Goal: Information Seeking & Learning: Check status

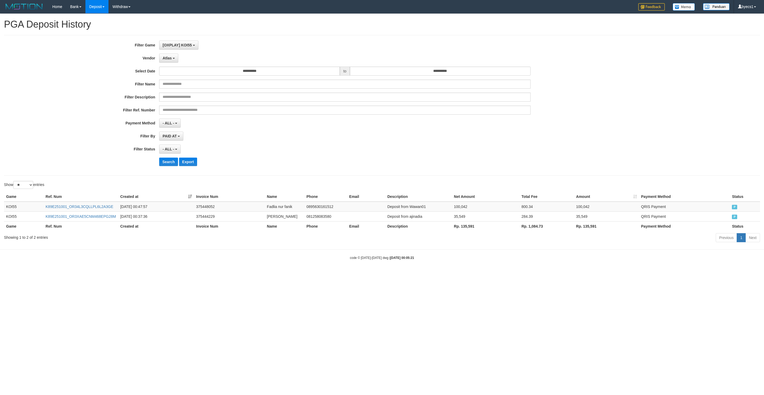
select select "**********"
select select "**"
click at [161, 162] on button "Search" at bounding box center [168, 162] width 19 height 8
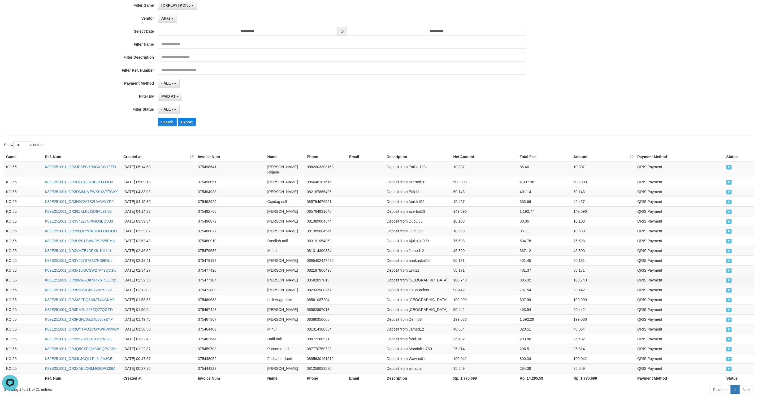
scroll to position [69, 0]
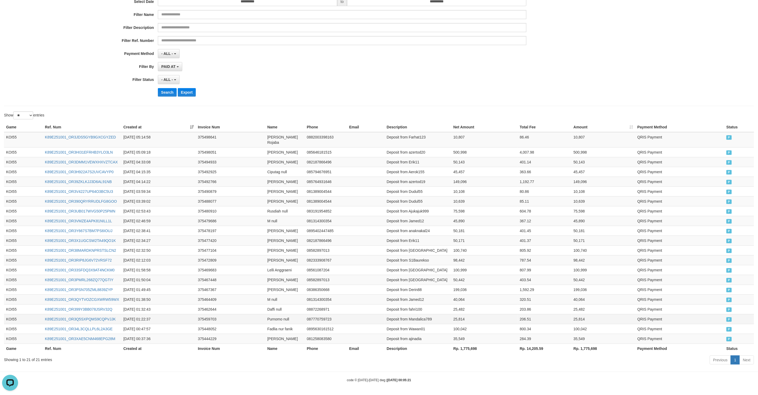
click at [421, 317] on td "Deposit from Mandalica789" at bounding box center [418, 319] width 67 height 10
drag, startPoint x: 421, startPoint y: 317, endPoint x: 479, endPoint y: 315, distance: 58.1
click at [479, 315] on tr "KOI55 K89E251001_OR3Q5SXPQMS9CQPVJJK 2025-10-01 01:22:37 375459703 Purnomo null…" at bounding box center [379, 319] width 750 height 10
copy tr "Mandalica789 25,814"
click at [409, 309] on td "Deposit from fahri100" at bounding box center [418, 309] width 67 height 10
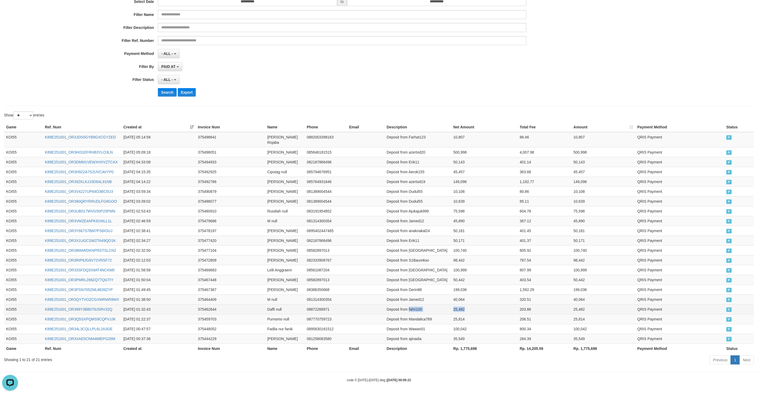
drag, startPoint x: 409, startPoint y: 309, endPoint x: 260, endPoint y: 292, distance: 149.7
click at [458, 309] on tr "KOI55 K89E251001_OR399Y3BB078JSRV32Q 2025-10-01 01:32:43 375462644 Daffi null 0…" at bounding box center [379, 309] width 750 height 10
copy tr "fahri100 25,482"
click at [420, 299] on td "Deposit from Jamed12" at bounding box center [418, 299] width 67 height 10
drag, startPoint x: 420, startPoint y: 299, endPoint x: 459, endPoint y: 298, distance: 39.0
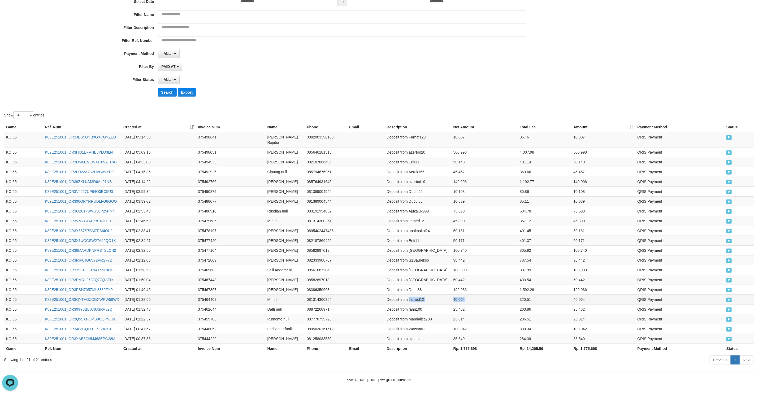
click at [459, 298] on tr "KOI55 K89E251001_OR3QYTVOZCGXWRW59WX 2025-10-01 01:38:50 375464409 M null 08131…" at bounding box center [379, 299] width 750 height 10
copy tr "Jamed12 40,064"
click at [416, 288] on td "Deposit from Derin88" at bounding box center [418, 290] width 67 height 10
drag, startPoint x: 416, startPoint y: 288, endPoint x: 453, endPoint y: 288, distance: 36.6
click at [453, 288] on tr "KOI55 K89E251001_OR3PSN705ZML8839ZYP 2025-10-01 01:49:45 375467367 Derin Saputr…" at bounding box center [379, 290] width 750 height 10
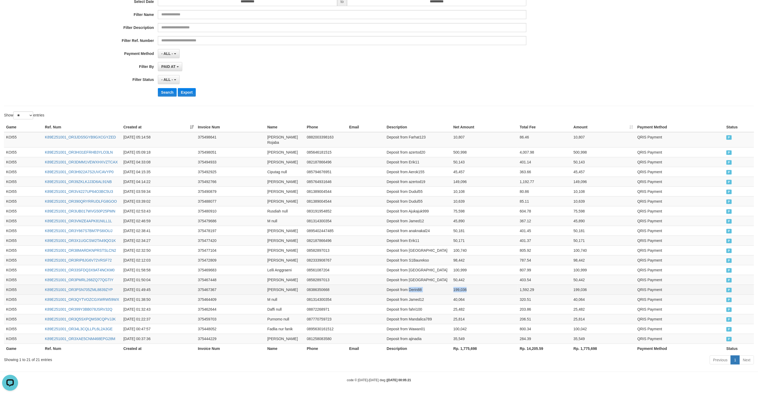
copy tr "Derin88 199,036"
click at [411, 279] on td "Deposit from [GEOGRAPHIC_DATA]" at bounding box center [418, 280] width 67 height 10
drag, startPoint x: 411, startPoint y: 279, endPoint x: 457, endPoint y: 280, distance: 45.6
click at [457, 280] on tr "KOI55 K89E251001_OR3PMRL268ZQ77QGTIY 2025-10-01 01:50:04 375467448 Selli Mutia …" at bounding box center [379, 280] width 750 height 10
copy tr "Sellii 50,442"
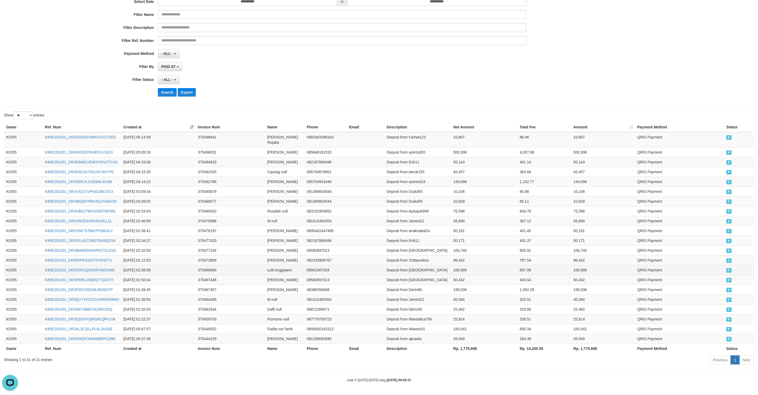
click at [414, 269] on td "Deposit from [GEOGRAPHIC_DATA]" at bounding box center [418, 270] width 67 height 10
drag, startPoint x: 414, startPoint y: 269, endPoint x: 460, endPoint y: 268, distance: 46.2
click at [460, 268] on tr "KOI55 K89E251001_OR33SFDQ3X9AT4NCKM0 2025-10-01 01:58:58 375469683 Lelli Anggra…" at bounding box center [379, 270] width 750 height 10
copy tr "Korbanpelakor 100,999"
click at [416, 259] on td "Deposit from S1Baurekso" at bounding box center [418, 260] width 67 height 10
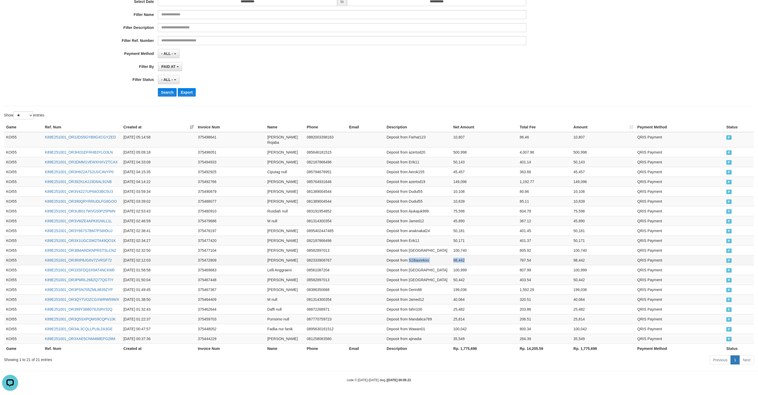
drag, startPoint x: 416, startPoint y: 259, endPoint x: 463, endPoint y: 258, distance: 47.5
click at [463, 258] on tr "KOI55 K89E251001_OR3RIP8JG6V72VRSF72 2025-10-01 02:12:03 375472809 Nicko Bachti…" at bounding box center [379, 260] width 750 height 10
copy tr "S1Baurekso 98,442"
click at [413, 245] on td "Deposit from [GEOGRAPHIC_DATA]" at bounding box center [418, 250] width 67 height 10
drag, startPoint x: 413, startPoint y: 244, endPoint x: 453, endPoint y: 244, distance: 40.1
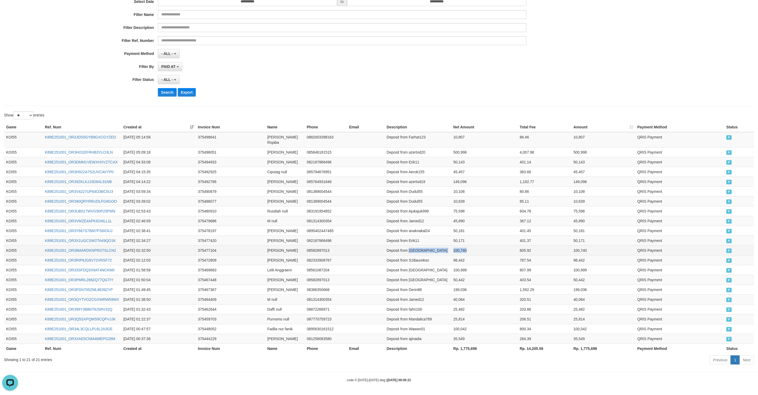
click at [453, 245] on tr "KOI55 K89E251001_OR38MARDKNPRSTSLCN2 2025-10-01 02:32:50 375477104 Selli Mutia …" at bounding box center [379, 250] width 750 height 10
copy tr "Sellii 100,740"
click at [409, 238] on td "Deposit from Erik11" at bounding box center [418, 241] width 67 height 10
drag, startPoint x: 409, startPoint y: 238, endPoint x: 450, endPoint y: 236, distance: 40.9
click at [450, 236] on tr "KOI55 K89E251001_OR3X1UGCSW2TA49QO1K 2025-10-01 02:34:27 375477420 Erik Susanto…" at bounding box center [379, 241] width 750 height 10
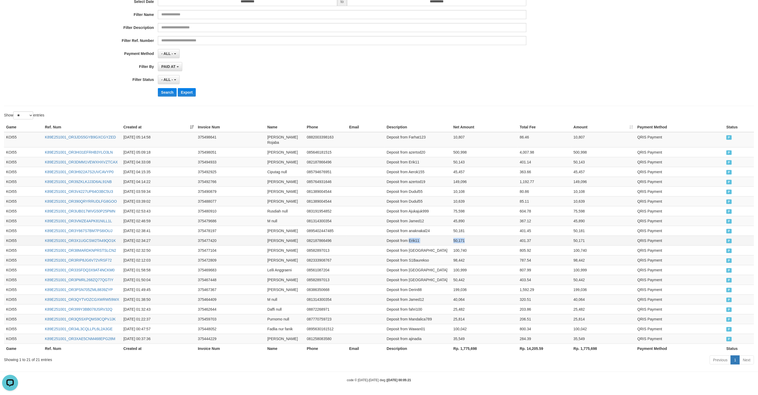
copy tr "Erik11 50,171"
click at [425, 226] on td "Deposit from anaknakal24" at bounding box center [418, 231] width 67 height 10
drag, startPoint x: 425, startPoint y: 225, endPoint x: 475, endPoint y: 226, distance: 49.6
click at [475, 226] on tr "KOI55 K89E251001_OR3Y667S7BM7PS6IOUJ 2025-10-01 02:38:41 375478197 Mohammad nul…" at bounding box center [379, 231] width 750 height 10
copy tr "anaknakal24 50,181"
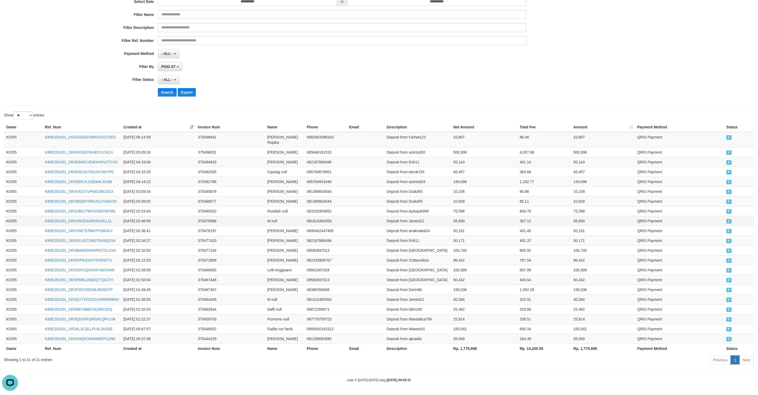
click at [419, 217] on td "Deposit from Jamed12" at bounding box center [418, 221] width 67 height 10
drag, startPoint x: 419, startPoint y: 217, endPoint x: 448, endPoint y: 215, distance: 29.2
click at [448, 216] on td "Deposit from Jamed12" at bounding box center [418, 221] width 67 height 10
click at [459, 217] on td "45,890" at bounding box center [484, 221] width 66 height 10
click at [418, 207] on td "Deposit from Ajukajuk999" at bounding box center [418, 211] width 67 height 10
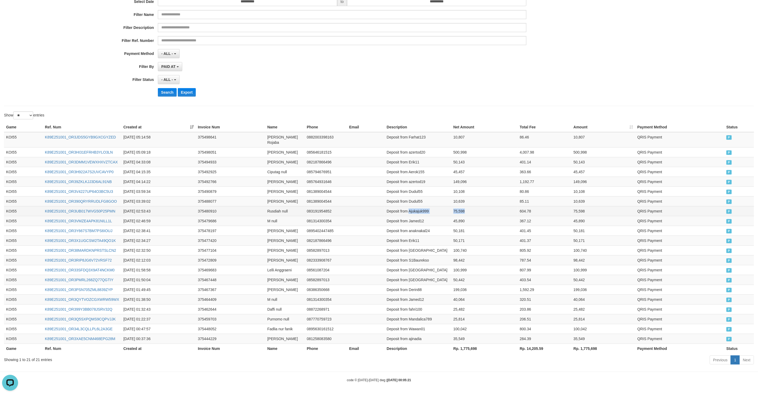
drag, startPoint x: 418, startPoint y: 207, endPoint x: 474, endPoint y: 208, distance: 56.5
click at [474, 208] on tr "KOI55 K89E251001_OR3UB017WVG50P25PMN 2025-10-01 02:53:43 375480910 Rusdiah null…" at bounding box center [379, 211] width 750 height 10
click at [418, 197] on td "Deposit from Dudul55" at bounding box center [418, 201] width 67 height 10
drag, startPoint x: 417, startPoint y: 197, endPoint x: 247, endPoint y: 211, distance: 171.1
click at [454, 196] on tr "KOI55 K89E251001_OR390QRYRRUDLFG8GOO 2025-10-01 03:39:02 375488077 Petrus Jezya…" at bounding box center [379, 201] width 750 height 10
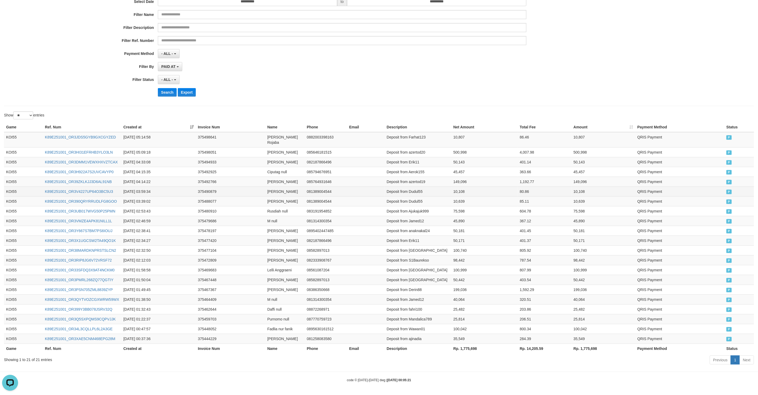
click at [411, 186] on td "Deposit from Dudul55" at bounding box center [418, 191] width 67 height 10
drag, startPoint x: 411, startPoint y: 186, endPoint x: 457, endPoint y: 189, distance: 46.2
click at [457, 189] on tr "KOI55 K89E251001_OR3V4227UP64O3BC5U3 2025-10-01 03:59:34 375490879 Petrus Jezya…" at bounding box center [379, 191] width 750 height 10
click at [416, 177] on td "Deposit from azertod19" at bounding box center [418, 182] width 67 height 10
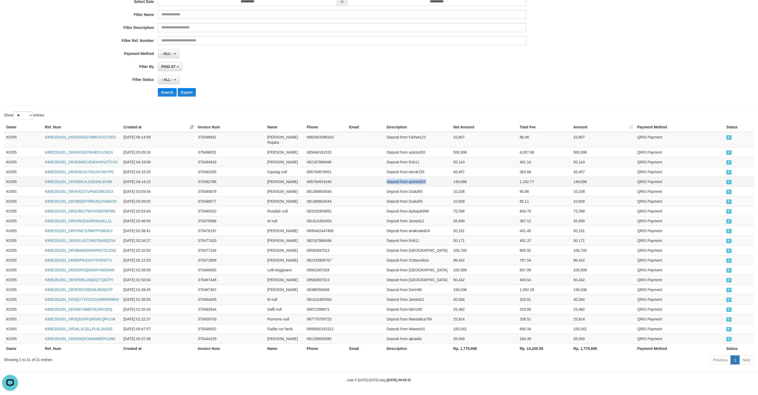
click at [416, 177] on td "Deposit from azertod19" at bounding box center [418, 182] width 67 height 10
click at [414, 178] on td "Deposit from azertod19" at bounding box center [418, 182] width 67 height 10
drag, startPoint x: 414, startPoint y: 178, endPoint x: 455, endPoint y: 177, distance: 41.7
click at [455, 177] on tr "KOI55 K89E251001_OR39ZKLKJJ3D6AL91NB 2025-10-01 04:14:22 375492766 Reza Ramadha…" at bounding box center [379, 182] width 750 height 10
click at [418, 168] on td "Deposit from Aerok155" at bounding box center [418, 172] width 67 height 10
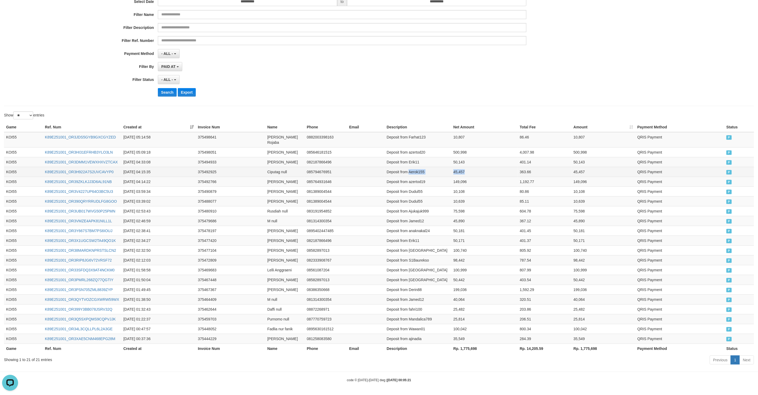
drag, startPoint x: 418, startPoint y: 168, endPoint x: 474, endPoint y: 168, distance: 56.2
click at [474, 168] on tr "KOI55 K89E251001_OR3H922A7S2UVCAVYP0 2025-10-01 04:15:35 375492925 Ciputag null…" at bounding box center [379, 172] width 750 height 10
click at [410, 158] on td "Deposit from Erik11" at bounding box center [418, 162] width 67 height 10
drag, startPoint x: 410, startPoint y: 158, endPoint x: 477, endPoint y: 161, distance: 67.7
click at [477, 161] on tr "KOI55 K89E251001_OR3DMM1VEWXHXVZTCAX 2025-10-01 04:33:08 375494933 Erik Susanto…" at bounding box center [379, 162] width 750 height 10
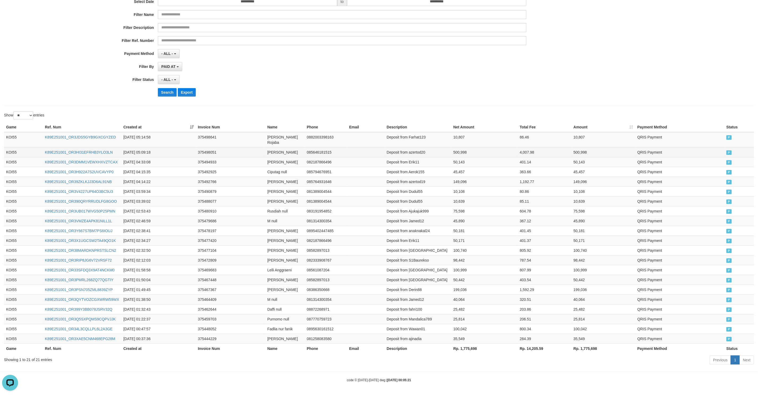
click at [421, 147] on td "Deposit from azertod20" at bounding box center [418, 152] width 67 height 10
drag, startPoint x: 421, startPoint y: 147, endPoint x: 464, endPoint y: 147, distance: 43.0
click at [464, 147] on tr "KOI55 K89E251001_OR3HI31EFRHB3YLO3LN 2025-10-01 05:09:18 375498051 Reza Ramadha…" at bounding box center [379, 152] width 750 height 10
click at [417, 140] on td "Deposit from Farhat123" at bounding box center [418, 139] width 67 height 15
drag, startPoint x: 417, startPoint y: 140, endPoint x: 480, endPoint y: 141, distance: 62.9
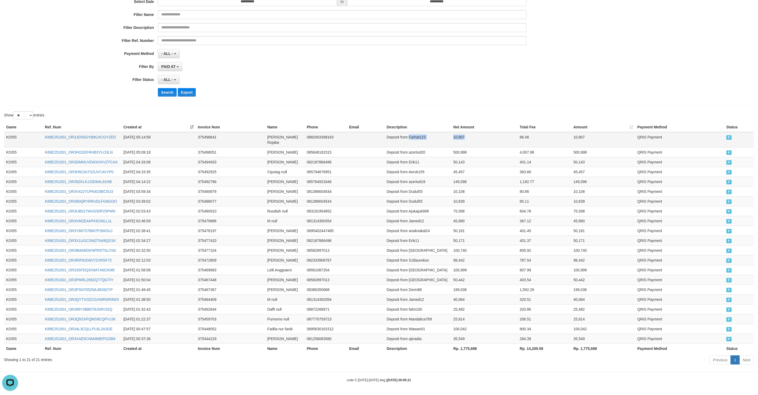
click at [480, 141] on tr "KOI55 K89E251001_OR3JDS5GYB9GXCGYZED 2025-10-01 05:14:58 375498641 Farhat Rojab…" at bounding box center [379, 139] width 750 height 15
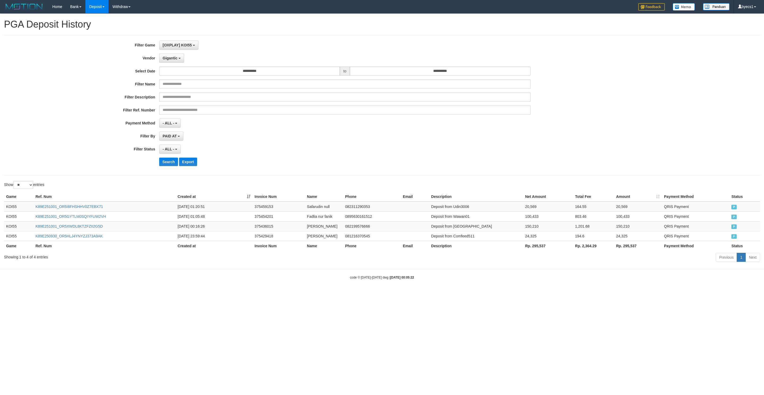
select select "**********"
select select "**"
click at [171, 161] on button "Search" at bounding box center [168, 162] width 19 height 8
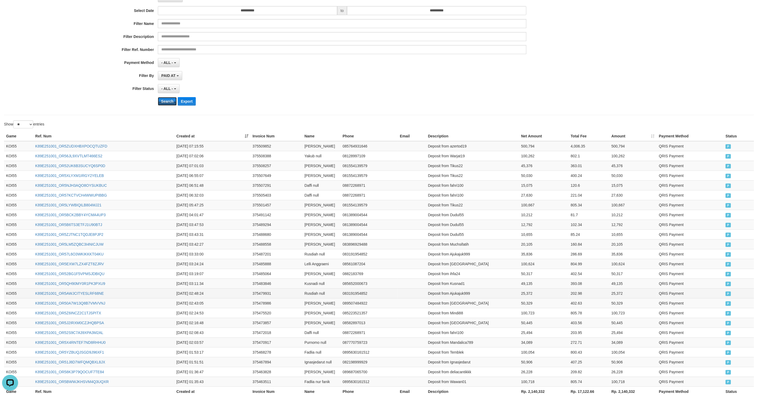
scroll to position [109, 0]
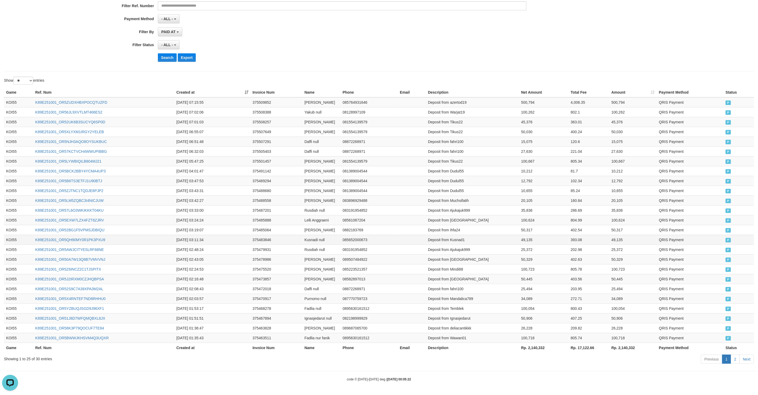
click at [434, 242] on td "Deposit from Kusnad1" at bounding box center [472, 240] width 93 height 10
click at [736, 359] on link "2" at bounding box center [735, 359] width 9 height 9
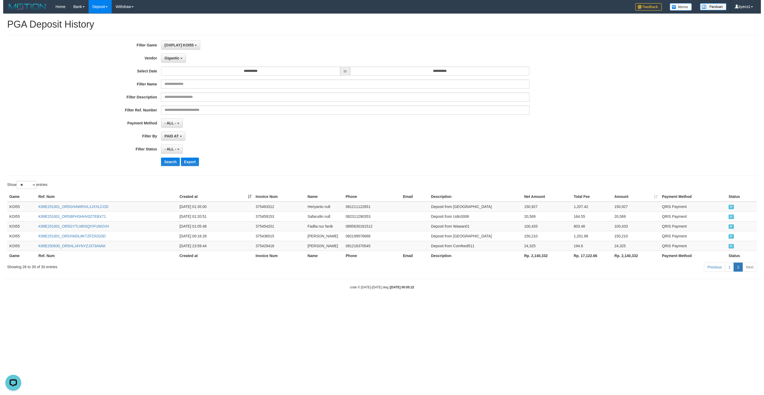
scroll to position [0, 0]
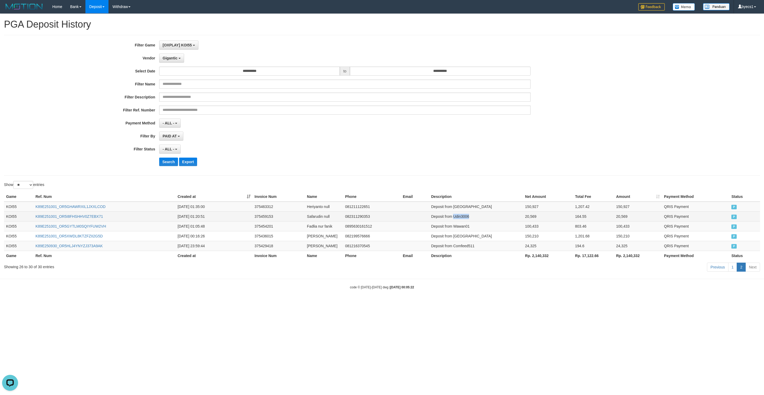
click at [463, 213] on td "Deposit from Udin3006" at bounding box center [476, 216] width 94 height 10
click at [462, 206] on td "Deposit from Heriheri" at bounding box center [476, 207] width 94 height 10
drag, startPoint x: 462, startPoint y: 206, endPoint x: 525, endPoint y: 203, distance: 62.9
click at [525, 203] on tr "KOI55 K89E251001_OR5GHAWRXIL1JXXLCOD 2025-10-01 01:35:00 375463312 Heriyanto nu…" at bounding box center [382, 207] width 756 height 10
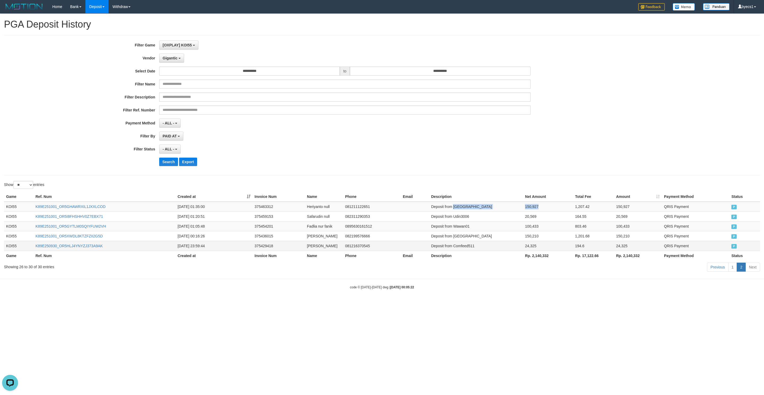
copy tr "Heriheri 150,927"
click at [734, 268] on link "1" at bounding box center [732, 267] width 9 height 9
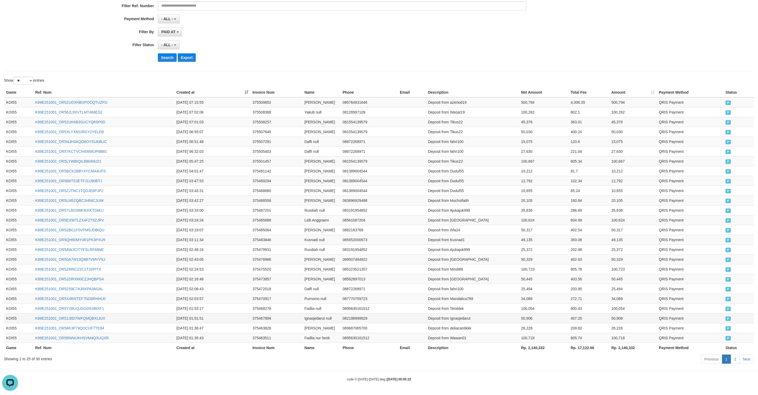
scroll to position [109, 0]
click at [461, 340] on td "Deposit from Wawan01" at bounding box center [472, 338] width 93 height 10
drag, startPoint x: 460, startPoint y: 340, endPoint x: 525, endPoint y: 338, distance: 64.5
click at [525, 338] on tr "KOI55 K89E251001_OR5BWWJKHSVM4Q3UQXR 2025-10-01 01:35:43 375463511 Fadlia nur f…" at bounding box center [379, 338] width 750 height 10
copy tr "Wawan01 100,718"
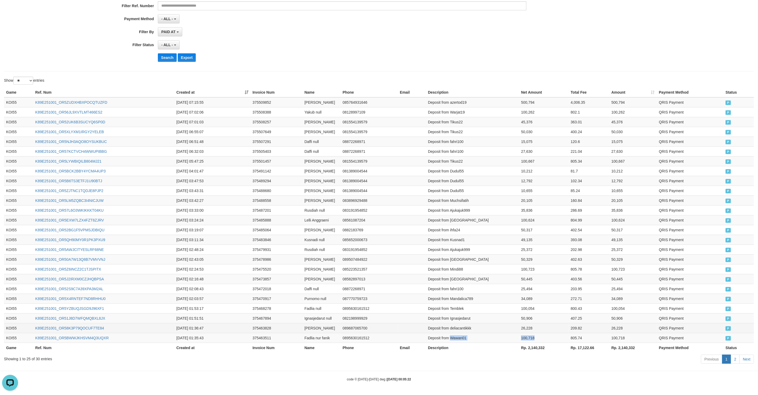
click at [460, 325] on td "Deposit from deliacantikkk" at bounding box center [472, 328] width 93 height 10
drag, startPoint x: 459, startPoint y: 325, endPoint x: 521, endPoint y: 328, distance: 62.2
click at [521, 328] on tr "KOI55 K89E251001_OR58K3P79QOCUF7TE84 2025-10-01 01:36:47 375463828 Delia Desian…" at bounding box center [379, 328] width 750 height 10
copy tr "deliacantikkk 26,228"
click at [463, 317] on td "Deposit from Ignasjedarut" at bounding box center [472, 318] width 93 height 10
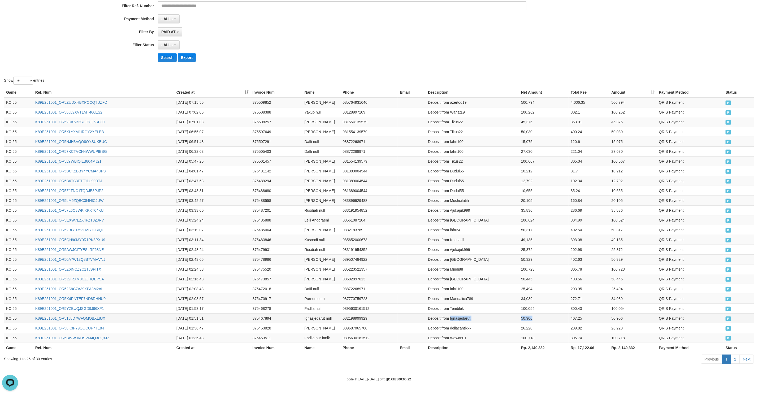
drag, startPoint x: 463, startPoint y: 317, endPoint x: 521, endPoint y: 318, distance: 58.1
click at [521, 318] on tr "KOI55 K89E251001_OR51J8D7WFQMQBXL8JX 2025-10-01 01:51:51 375467894 Ignasjedarut…" at bounding box center [379, 318] width 750 height 10
copy tr "Ignasjedarut 50,906"
click at [457, 306] on td "Deposit from Temblek" at bounding box center [472, 308] width 93 height 10
drag, startPoint x: 457, startPoint y: 306, endPoint x: 528, endPoint y: 310, distance: 71.4
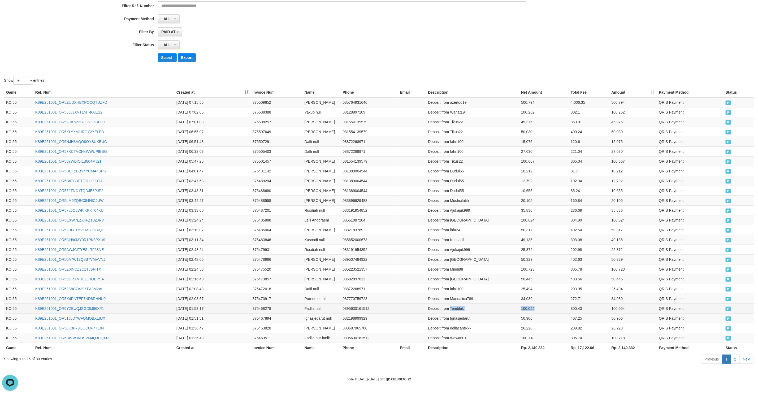
click at [528, 310] on tr "KOI55 K89E251001_OR5YZBUQJSGD9J96XF1 2025-10-01 01:53:17 375468278 Fadlia null …" at bounding box center [379, 308] width 750 height 10
copy tr "Temblek 100,054"
click at [456, 303] on td "Deposit from Temblek" at bounding box center [472, 308] width 93 height 10
click at [458, 298] on td "Deposit from Mandalica789" at bounding box center [472, 299] width 93 height 10
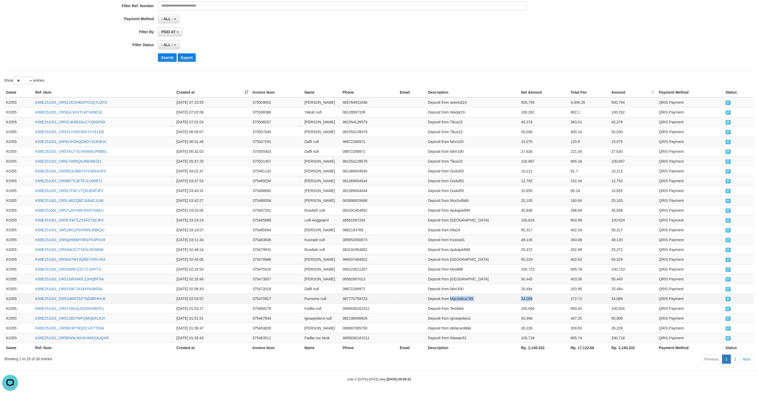
drag, startPoint x: 458, startPoint y: 298, endPoint x: 521, endPoint y: 299, distance: 63.7
click at [521, 299] on tr "KOI55 K89E251001_OR5X4RNTEF7ND8RHHU0 2025-10-01 02:03:57 375470917 Purnomo null…" at bounding box center [379, 299] width 750 height 10
copy tr "Mandalica789 34,089"
click at [463, 288] on td "Deposit from fahri100" at bounding box center [472, 289] width 93 height 10
drag, startPoint x: 463, startPoint y: 288, endPoint x: 459, endPoint y: 290, distance: 5.0
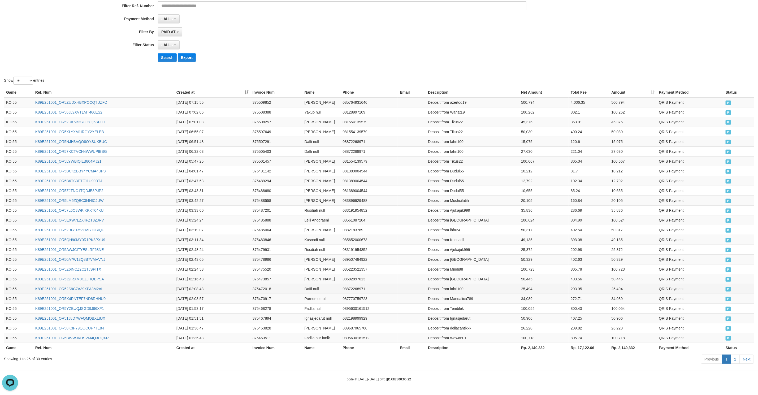
click at [460, 289] on td "Deposit from fahri100" at bounding box center [472, 289] width 93 height 10
click at [459, 290] on td "Deposit from fahri100" at bounding box center [472, 289] width 93 height 10
drag, startPoint x: 459, startPoint y: 290, endPoint x: 532, endPoint y: 288, distance: 73.0
click at [532, 288] on tr "KOI55 K89E251001_OR52S9C7A39XPA3M2AL 2025-10-01 02:08:43 375472018 Daffi null 0…" at bounding box center [379, 289] width 750 height 10
click at [454, 280] on td "Deposit from Sellii" at bounding box center [472, 279] width 93 height 10
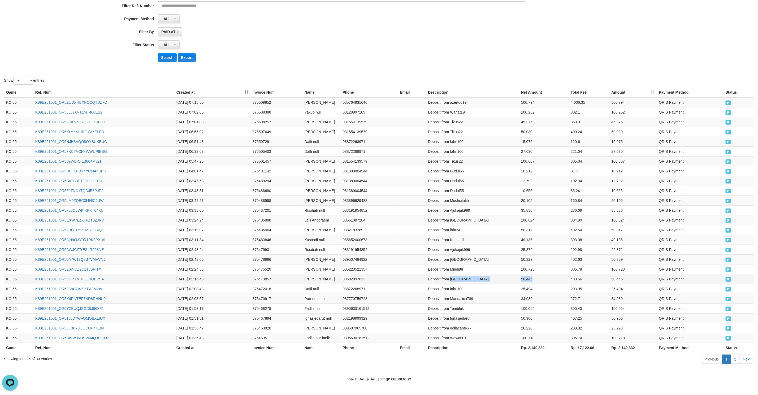
drag, startPoint x: 454, startPoint y: 280, endPoint x: 522, endPoint y: 279, distance: 67.9
click at [522, 279] on tr "KOI55 K89E251001_OR5J2IRXM0CZJHQBPSA 2025-10-01 02:16:48 375473857 Selli Mutia …" at bounding box center [379, 279] width 750 height 10
copy tr "Sellii 50,445"
click at [457, 267] on td "Deposit from Mindi88" at bounding box center [472, 269] width 93 height 10
drag, startPoint x: 457, startPoint y: 267, endPoint x: 523, endPoint y: 267, distance: 66.3
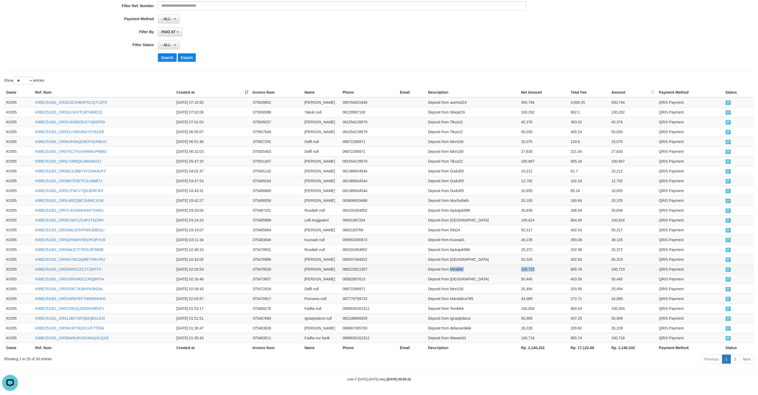
click at [523, 267] on tr "KOI55 K89E251001_OR5Z6INCZ2C1TJSPITX 2025-10-01 02:24:53 375475520 Fahmi Syarif…" at bounding box center [379, 269] width 750 height 10
copy tr "Mindi88 100,723"
click at [457, 258] on td "Deposit from Prwntsa" at bounding box center [472, 259] width 93 height 10
drag, startPoint x: 457, startPoint y: 258, endPoint x: 520, endPoint y: 256, distance: 62.9
click at [520, 256] on tr "KOI55 K89E251001_OR50A7W13Q8B7VMVVNJ 2025-10-01 02:43:05 375478986 Isa Purwanti…" at bounding box center [379, 259] width 750 height 10
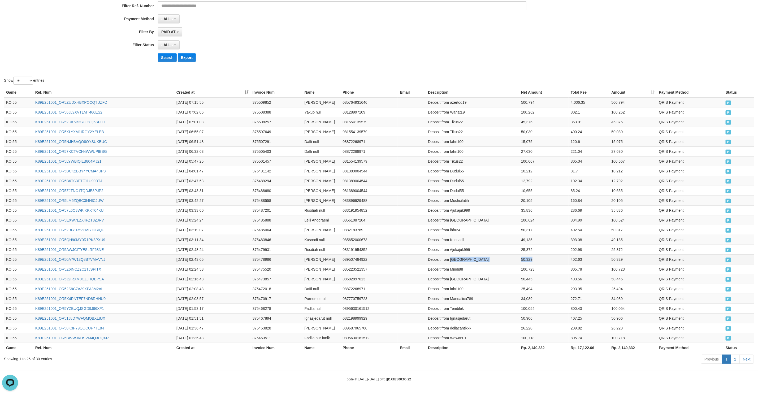
copy tr "Prwntsa 50,329"
click at [463, 249] on td "Deposit from Ajukajuk999" at bounding box center [472, 250] width 93 height 10
drag, startPoint x: 463, startPoint y: 249, endPoint x: 479, endPoint y: 250, distance: 16.5
click at [525, 249] on tr "KOI55 K89E251001_OR5AWJCITYESLRF68NE 2025-10-01 02:48:24 375479931 Rusdiah null…" at bounding box center [379, 250] width 750 height 10
copy tr "Ajukajuk999 25,372"
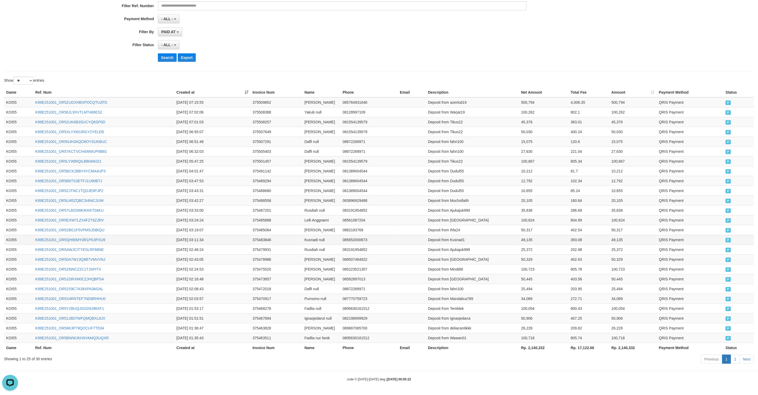
click at [455, 236] on td "Deposit from Kusnad1" at bounding box center [472, 240] width 93 height 10
drag, startPoint x: 455, startPoint y: 236, endPoint x: 531, endPoint y: 237, distance: 76.4
click at [531, 237] on tr "KOI55 K89E251001_OR5QH90MY0R1PK3PXU9 2025-10-01 03:11:34 375483846 Kusnadi null…" at bounding box center [379, 240] width 750 height 10
click at [454, 229] on td "Deposit from ihfa24" at bounding box center [472, 230] width 93 height 10
drag, startPoint x: 454, startPoint y: 229, endPoint x: 532, endPoint y: 228, distance: 77.5
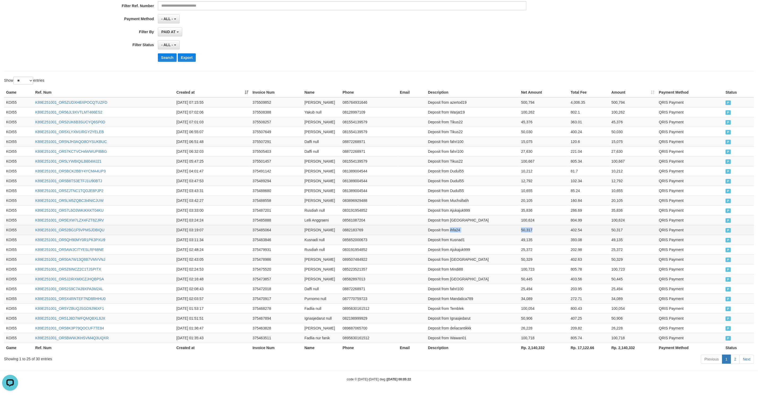
click at [532, 228] on tr "KOI55 K89E251001_OR52BG1F5VPMSJDBIQU 2025-10-01 03:19:07 375485064 Ihsan Fauzan…" at bounding box center [379, 230] width 750 height 10
click at [450, 220] on td "Deposit from Korbanpelakor" at bounding box center [472, 220] width 93 height 10
drag, startPoint x: 450, startPoint y: 220, endPoint x: 533, endPoint y: 218, distance: 83.8
click at [533, 218] on tr "KOI55 K89E251001_OR5EXW7LZX4FZT8ZJRV 2025-10-01 03:24:24 375485888 Lelli Anggra…" at bounding box center [379, 220] width 750 height 10
click at [461, 206] on td "Deposit from Ajukajuk999" at bounding box center [472, 210] width 93 height 10
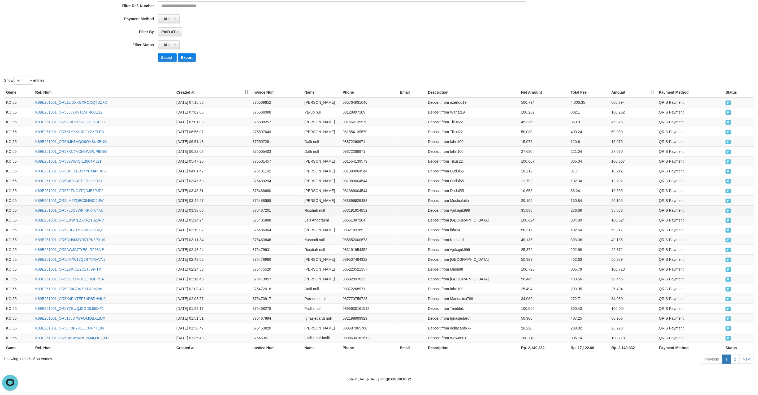
drag, startPoint x: 461, startPoint y: 206, endPoint x: 521, endPoint y: 207, distance: 60.8
click at [521, 207] on tr "KOI55 K89E251001_OR57L6O3WKIKKKT04KU 2025-10-01 03:33:00 375487201 Rusdiah null…" at bounding box center [379, 210] width 750 height 10
click at [457, 209] on td "Deposit from Ajukajuk999" at bounding box center [472, 210] width 93 height 10
drag, startPoint x: 457, startPoint y: 209, endPoint x: 519, endPoint y: 208, distance: 62.3
click at [519, 208] on tr "KOI55 K89E251001_OR57L6O3WKIKKKT04KU 2025-10-01 03:33:00 375487201 Rusdiah null…" at bounding box center [379, 210] width 750 height 10
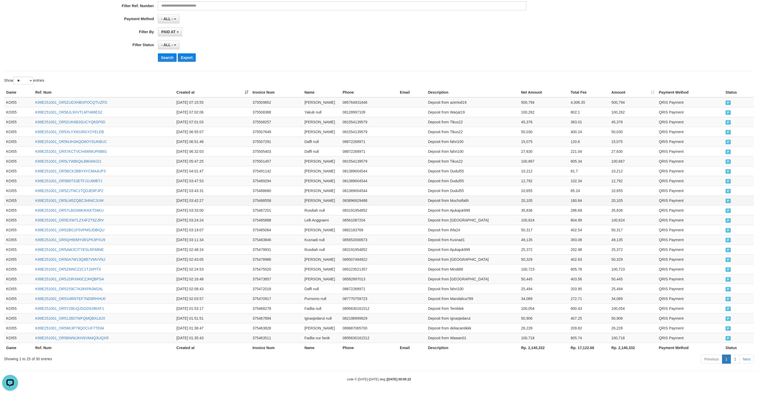
click at [459, 197] on td "Deposit from Muchsifatih" at bounding box center [472, 200] width 93 height 10
drag, startPoint x: 459, startPoint y: 197, endPoint x: 532, endPoint y: 195, distance: 73.8
click at [532, 195] on tr "KOI55 K89E251001_OR5LM5ZQBC3I4NICJUW 2025-10-01 03:42:27 375488558 Achmad Muchs…" at bounding box center [379, 200] width 750 height 10
click at [455, 186] on td "Deposit from Dudul55" at bounding box center [472, 191] width 93 height 10
drag, startPoint x: 455, startPoint y: 186, endPoint x: 520, endPoint y: 187, distance: 65.3
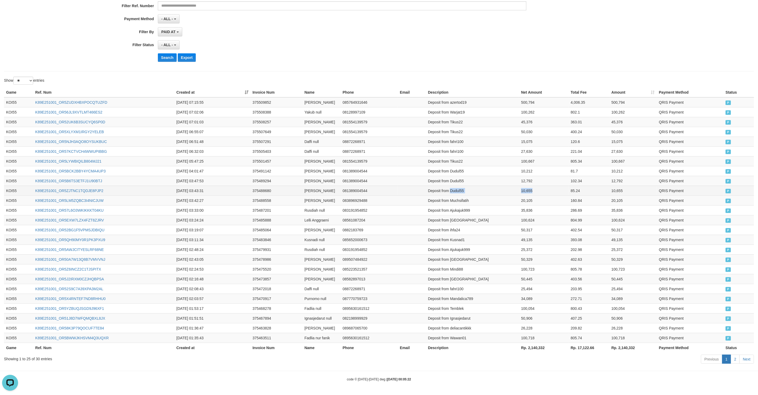
click at [520, 187] on tr "KOI55 K89E251001_OR5ZJTNC1TQDJE8PJP2 2025-10-01 03:43:31 375488680 Petrus Jezya…" at bounding box center [379, 191] width 750 height 10
click at [454, 177] on td "Deposit from Dudul55" at bounding box center [472, 181] width 93 height 10
drag, startPoint x: 454, startPoint y: 177, endPoint x: 532, endPoint y: 175, distance: 78.0
click at [532, 176] on tr "KOI55 K89E251001_OR5B6TS3ETFJ1U90BTJ 2025-10-01 03:47:53 375489294 Petrus Jezya…" at bounding box center [379, 181] width 750 height 10
click at [460, 169] on td "Deposit from Dudul55" at bounding box center [472, 171] width 93 height 10
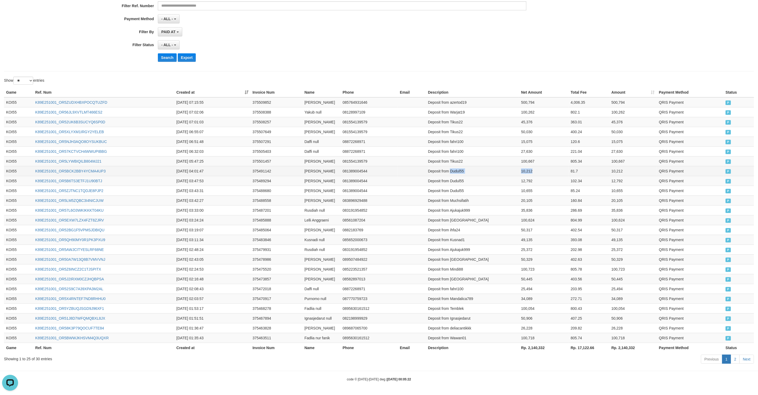
drag, startPoint x: 460, startPoint y: 169, endPoint x: 518, endPoint y: 168, distance: 58.1
click at [520, 167] on tr "KOI55 K89E251001_OR5BCK2BBY4YCMA4UP3 2025-10-01 04:01:47 375491142 Petrus Jezya…" at bounding box center [379, 171] width 750 height 10
click at [453, 157] on td "Deposit from Tikus22" at bounding box center [472, 161] width 93 height 10
drag, startPoint x: 453, startPoint y: 157, endPoint x: 523, endPoint y: 157, distance: 69.8
click at [523, 157] on tr "KOI55 K89E251001_OR5LYWBIQILB804MJ21 2025-10-01 05:47:25 375501457 Ali Sulaiman…" at bounding box center [379, 161] width 750 height 10
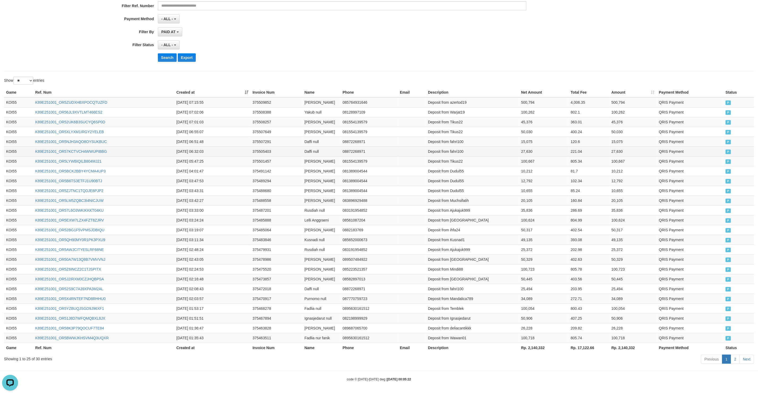
click at [456, 151] on td "Deposit from fahri100" at bounding box center [472, 151] width 93 height 10
drag, startPoint x: 456, startPoint y: 151, endPoint x: 525, endPoint y: 150, distance: 69.2
click at [525, 150] on tr "KOI55 K89E251001_OR57KCTVCH4WWUPIBBG 2025-10-01 06:32:03 375505403 Daffi null 0…" at bounding box center [379, 151] width 750 height 10
click at [454, 137] on td "Deposit from fahri100" at bounding box center [472, 142] width 93 height 10
drag, startPoint x: 454, startPoint y: 136, endPoint x: 548, endPoint y: 134, distance: 94.2
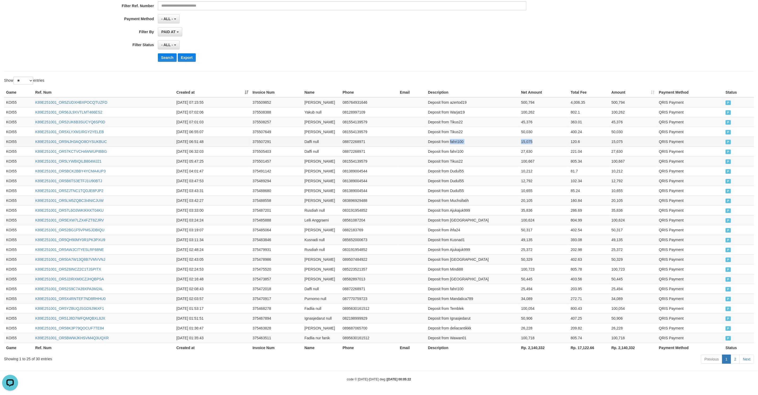
click at [548, 137] on tr "KOI55 K89E251001_OR5NJH3AQO8OYSUKBUC 2025-10-01 06:51:48 375507291 Daffi null 0…" at bounding box center [379, 142] width 750 height 10
click at [458, 127] on td "Deposit from Tikus22" at bounding box center [472, 132] width 93 height 10
drag, startPoint x: 463, startPoint y: 127, endPoint x: 537, endPoint y: 125, distance: 73.2
click at [537, 127] on tr "KOI55 K89E251001_OR5XLYXM1IRGY2YELEB 2025-10-01 06:55:07 375507649 Ali Sulaiman…" at bounding box center [379, 132] width 750 height 10
click at [457, 121] on td "Deposit from Tikus22" at bounding box center [472, 122] width 93 height 10
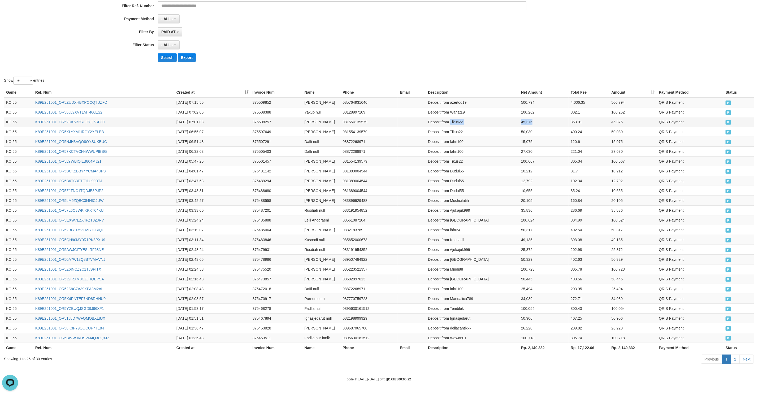
drag, startPoint x: 457, startPoint y: 121, endPoint x: 535, endPoint y: 118, distance: 78.0
click at [535, 118] on tr "KOI55 K89E251001_OR52UK6B3SUCYQ6SP0D 2025-10-01 07:01:03 375508257 Ali Sulaiman…" at bounding box center [379, 122] width 750 height 10
click at [458, 112] on td "Deposit from Warjat19" at bounding box center [472, 112] width 93 height 10
drag, startPoint x: 458, startPoint y: 112, endPoint x: 516, endPoint y: 112, distance: 57.8
click at [522, 108] on tr "KOI55 K89E251001_OR56JL9XVTLMT466ES2 2025-10-01 07:02:06 375508388 Yakub null 0…" at bounding box center [379, 112] width 750 height 10
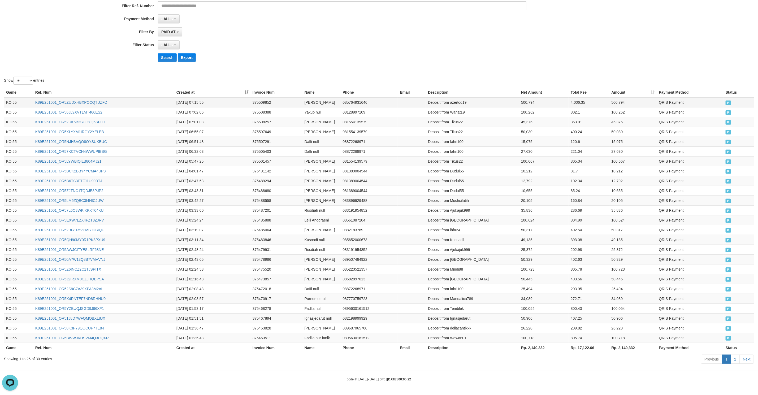
click at [462, 100] on td "Deposit from azertod19" at bounding box center [472, 102] width 93 height 10
drag, startPoint x: 462, startPoint y: 100, endPoint x: 521, endPoint y: 102, distance: 59.7
click at [540, 97] on tr "KOI55 K89E251001_OR5ZUDXHBXPOCQTUZFD 2025-10-01 07:15:55 375509852 Reza Ramadha…" at bounding box center [379, 102] width 750 height 10
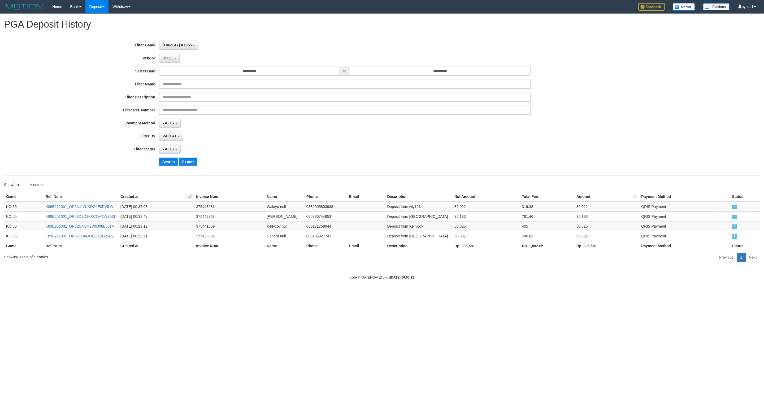
select select "**********"
select select "**"
click at [173, 163] on button "Search" at bounding box center [168, 162] width 19 height 8
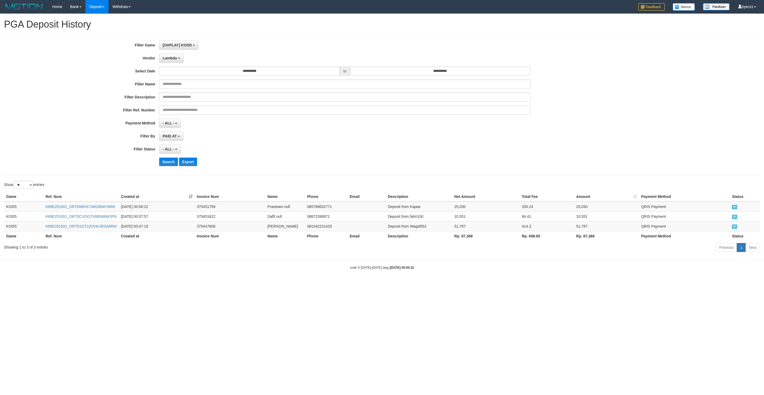
select select "**********"
select select "**"
click at [167, 166] on button "Search" at bounding box center [168, 162] width 19 height 8
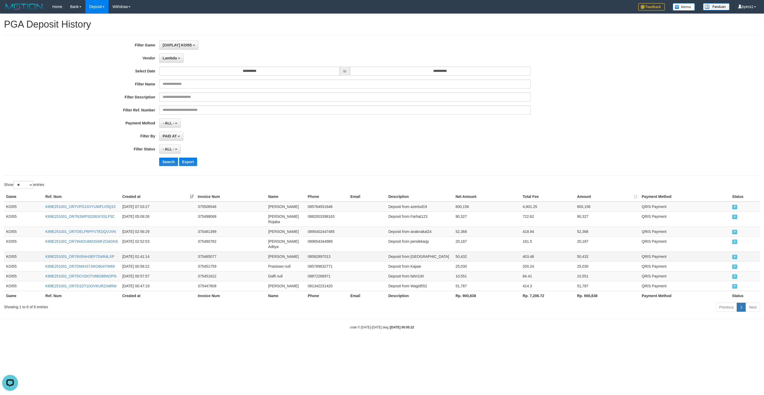
click at [415, 251] on td "Deposit from [GEOGRAPHIC_DATA]" at bounding box center [419, 256] width 67 height 10
drag, startPoint x: 415, startPoint y: 244, endPoint x: 307, endPoint y: 254, distance: 107.6
click at [468, 251] on tr "KOI55 K89E251001_OR76XRAH3EF7D4R4LXP 2025-10-01 01:41:14 375465077 Selli Mutia …" at bounding box center [382, 256] width 756 height 10
copy tr "Sellii 50,432"
click at [422, 236] on td "Deposit from pendekarjp" at bounding box center [419, 243] width 67 height 15
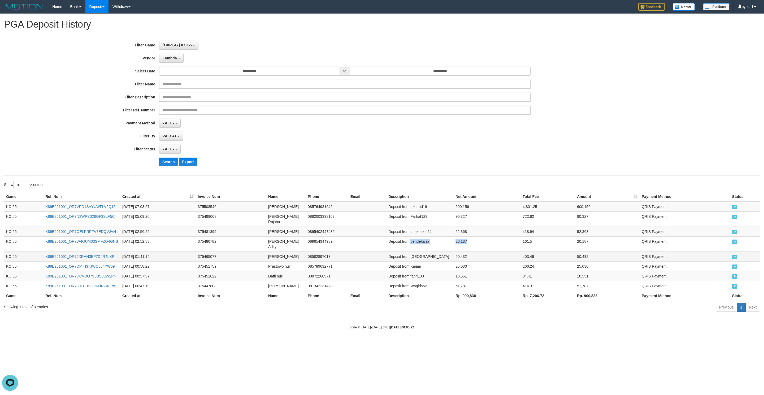
drag, startPoint x: 422, startPoint y: 234, endPoint x: 272, endPoint y: 248, distance: 150.0
click at [466, 236] on tr "KOI55 K89E251001_OR7W4OUM03SMFZO4GNS 2025-10-01 02:52:53 375480782 Rifky Aditya…" at bounding box center [382, 243] width 756 height 15
copy tr "pendekarjp 20,187"
click at [422, 228] on td "Deposit from anaknakal24" at bounding box center [419, 232] width 67 height 10
drag, startPoint x: 422, startPoint y: 228, endPoint x: 447, endPoint y: 230, distance: 25.3
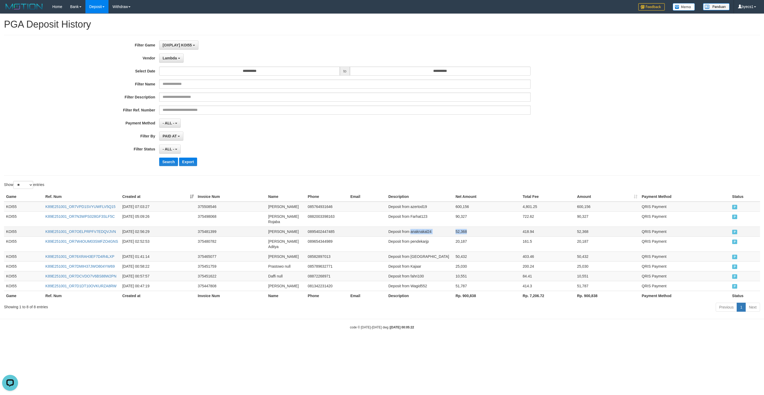
click at [463, 228] on tr "KOI55 K89E251001_OR7OELPRPFV7EDQVJVN 2025-10-01 02:56:29 375481399 Mohammad nul…" at bounding box center [382, 232] width 756 height 10
copy tr "anaknakal24 52,368"
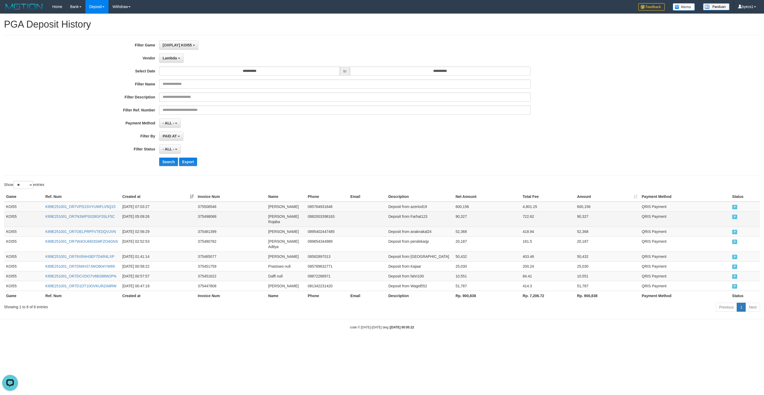
click at [424, 217] on td "Deposit from Farhat123" at bounding box center [419, 218] width 67 height 15
drag, startPoint x: 424, startPoint y: 217, endPoint x: 479, endPoint y: 218, distance: 54.6
click at [479, 218] on tr "KOI55 K89E251001_OR7N3WPS028GF3SLF5C 2025-10-01 05:09:26 375498068 Farhat Rojab…" at bounding box center [382, 218] width 756 height 15
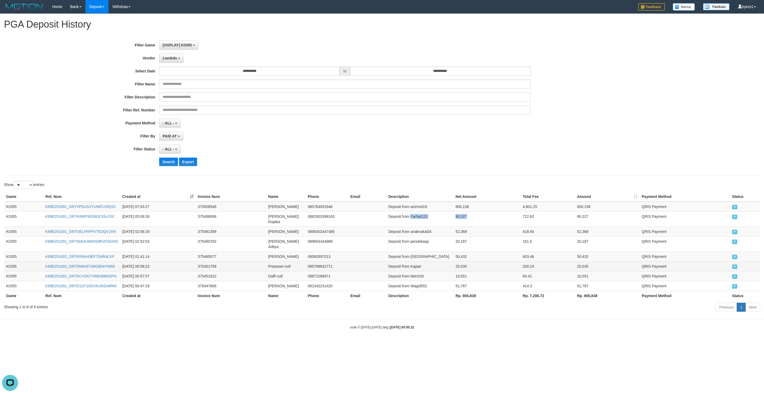
copy tr "Farhat123 90,327"
click at [416, 208] on td "Deposit from azertod19" at bounding box center [419, 207] width 67 height 10
drag, startPoint x: 417, startPoint y: 208, endPoint x: 472, endPoint y: 208, distance: 54.9
click at [472, 208] on tr "KOI55 K89E251001_OR7VPD1SVYUWFLV5Q15 2025-10-01 07:03:27 375508546 Reza Ramadha…" at bounding box center [382, 207] width 756 height 10
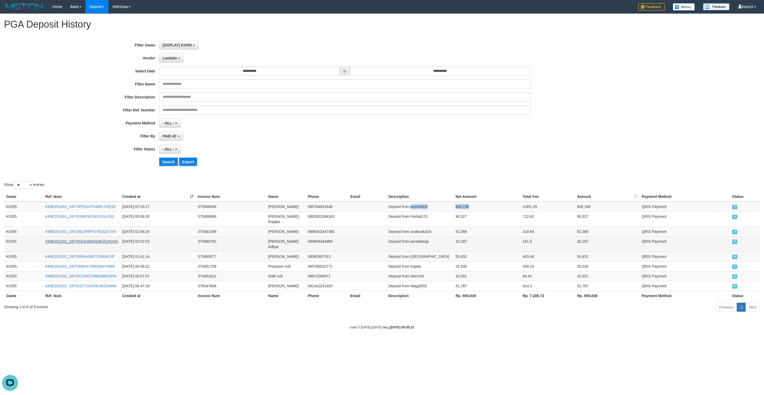
copy tr "azertod19 600,156"
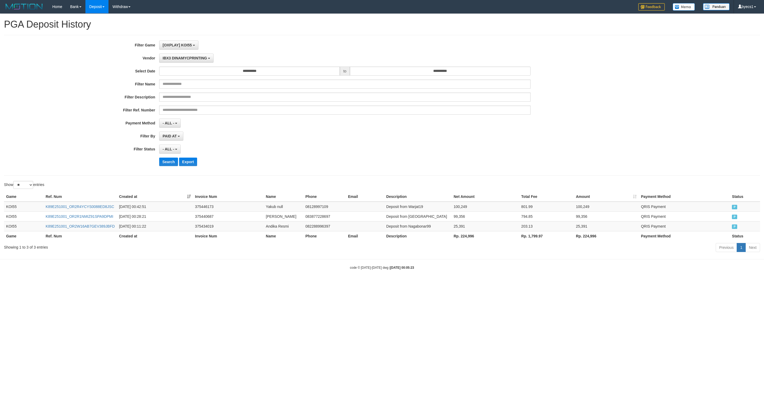
select select "**********"
select select "**"
click at [175, 166] on button "Search" at bounding box center [168, 162] width 19 height 8
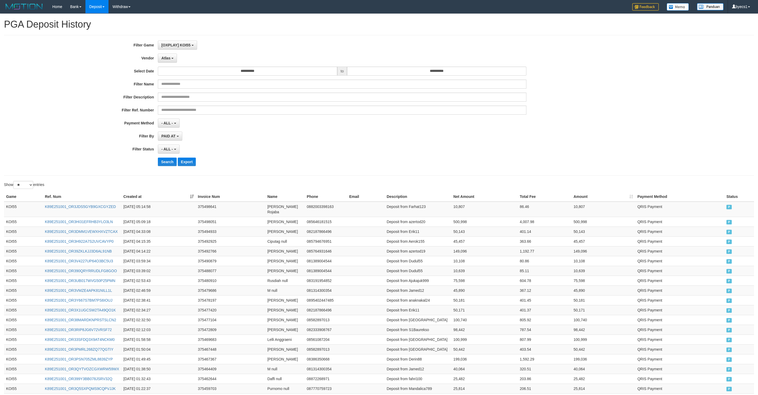
select select "**********"
select select "**"
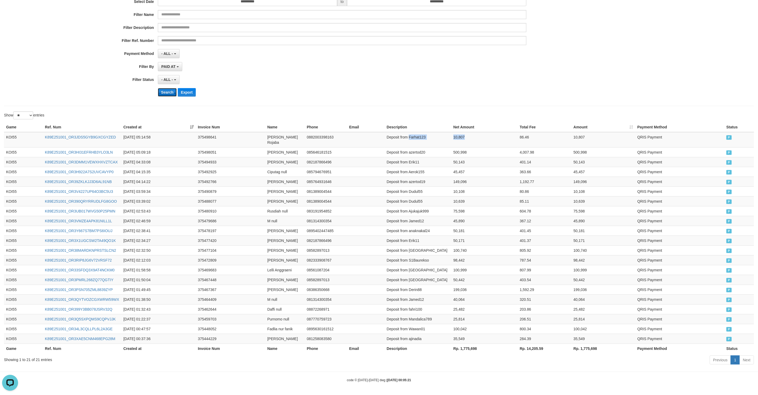
scroll to position [5, 0]
click at [169, 93] on button "Search" at bounding box center [167, 92] width 19 height 8
click at [392, 90] on div "Search Export" at bounding box center [395, 92] width 474 height 8
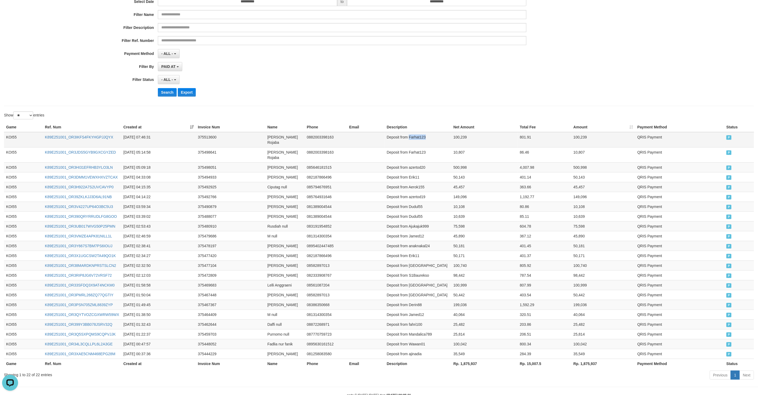
click at [417, 138] on td "Deposit from Farhat123" at bounding box center [418, 139] width 67 height 15
drag, startPoint x: 417, startPoint y: 138, endPoint x: 460, endPoint y: 139, distance: 43.0
click at [460, 139] on tr "KOI55 K89E251001_OR3IKFS4FKYHGPJJQYX [DATE] 07:46:31 375513600 [PERSON_NAME] Ro…" at bounding box center [379, 139] width 750 height 15
click at [168, 95] on button "Search" at bounding box center [167, 92] width 19 height 8
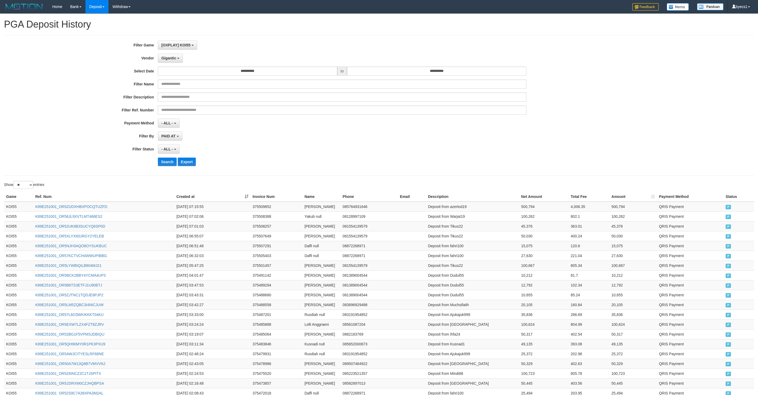
select select "**********"
select select "**"
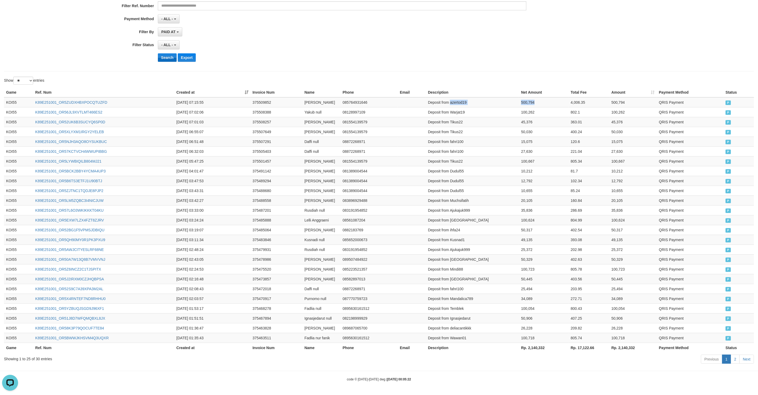
scroll to position [5, 0]
click at [173, 54] on button "Search" at bounding box center [167, 57] width 19 height 8
click at [455, 101] on td "Deposit from Hahaha21" at bounding box center [472, 102] width 93 height 10
drag, startPoint x: 455, startPoint y: 101, endPoint x: 550, endPoint y: 100, distance: 94.7
click at [550, 100] on tr "KOI55 K89E251001_OR573JX4KDJYUC4G3DR [DATE] 07:41:42 375512960 [PERSON_NAME] 08…" at bounding box center [379, 102] width 750 height 10
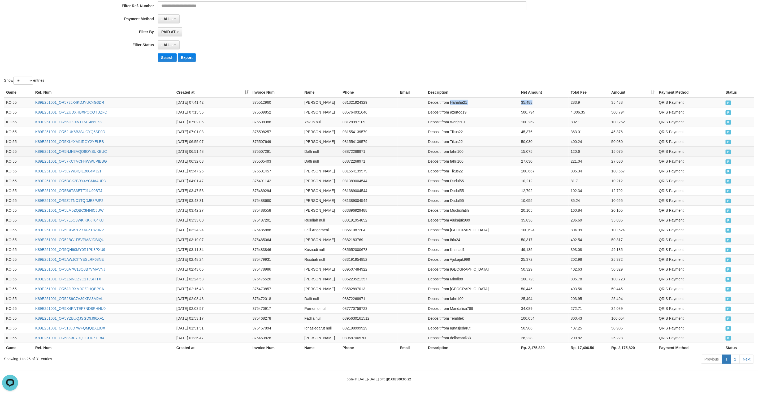
copy tr "Hahaha21 35,488"
click at [164, 54] on button "Search" at bounding box center [167, 57] width 19 height 8
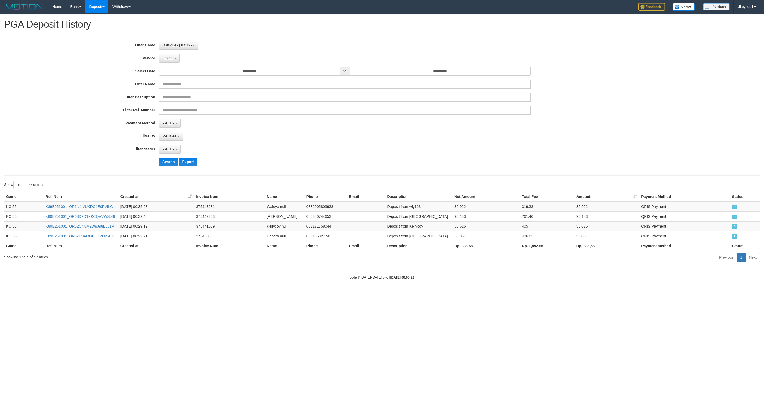
select select "**********"
select select "**"
click at [167, 162] on button "Search" at bounding box center [168, 162] width 19 height 8
click at [167, 163] on button "Search" at bounding box center [168, 162] width 19 height 8
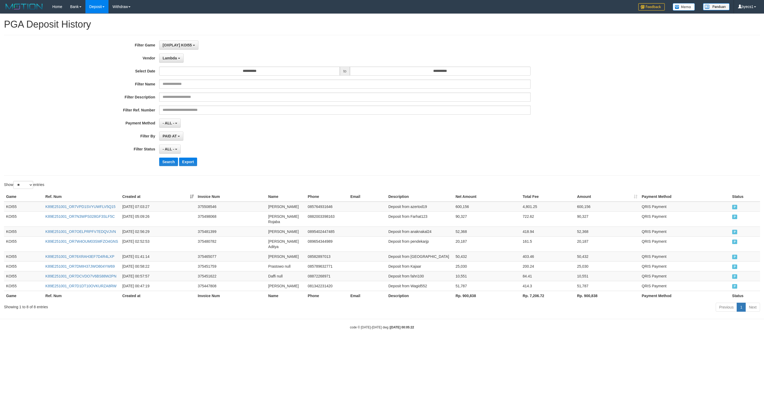
select select "**********"
select select "**"
click at [162, 166] on button "Search" at bounding box center [168, 162] width 19 height 8
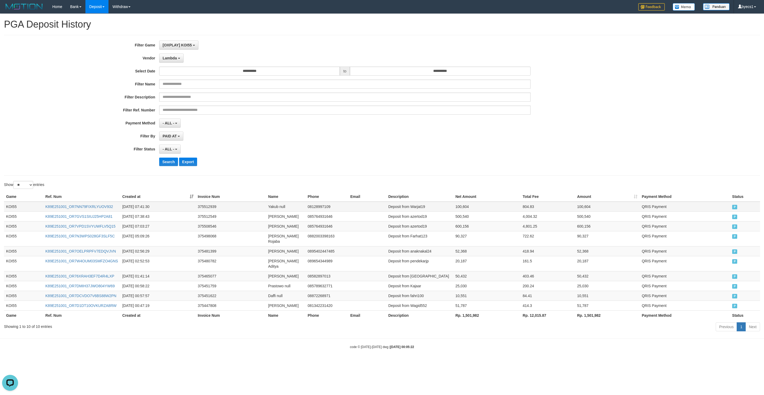
click at [423, 207] on td "Deposit from Warjat19" at bounding box center [419, 207] width 67 height 10
drag, startPoint x: 423, startPoint y: 207, endPoint x: 470, endPoint y: 206, distance: 46.7
click at [470, 206] on tr "KOI55 K89E251001_OR7NN79FIXRLYUOV932 2025-10-01 07:41:30 375512939 Yakub null 0…" at bounding box center [382, 207] width 756 height 10
copy tr "Warjat19 100,604"
click at [171, 165] on button "Search" at bounding box center [168, 162] width 19 height 8
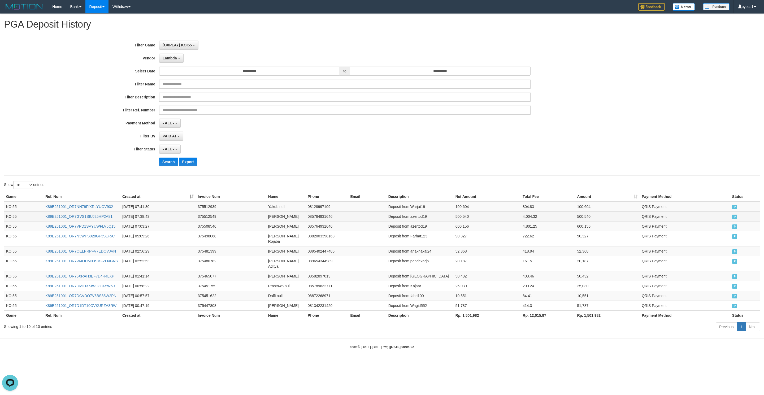
click at [413, 215] on td "Deposit from azertod19" at bounding box center [419, 216] width 67 height 10
drag, startPoint x: 413, startPoint y: 215, endPoint x: 455, endPoint y: 216, distance: 41.6
click at [455, 216] on tr "KOI55 K89E251001_OR7GVS1SIUJ25HP2A81 2025-10-01 07:38:43 375512549 Reza Ramadha…" at bounding box center [382, 216] width 756 height 10
copy tr "azertod19 500,540"
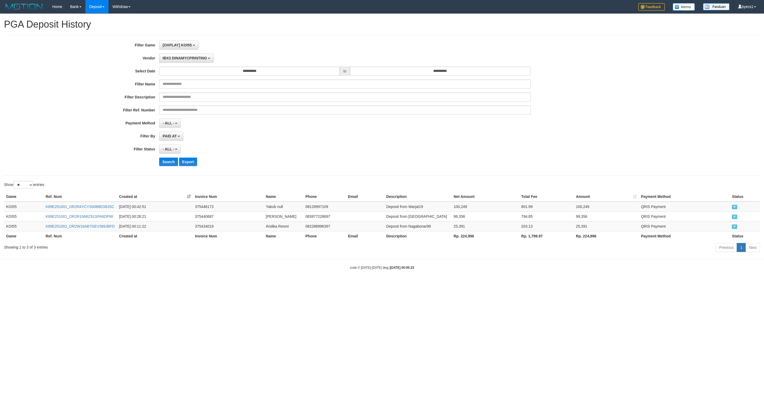
select select "**********"
select select "**"
click at [163, 162] on button "Search" at bounding box center [168, 162] width 19 height 8
click at [169, 163] on button "Search" at bounding box center [168, 162] width 19 height 8
